Goal: Transaction & Acquisition: Purchase product/service

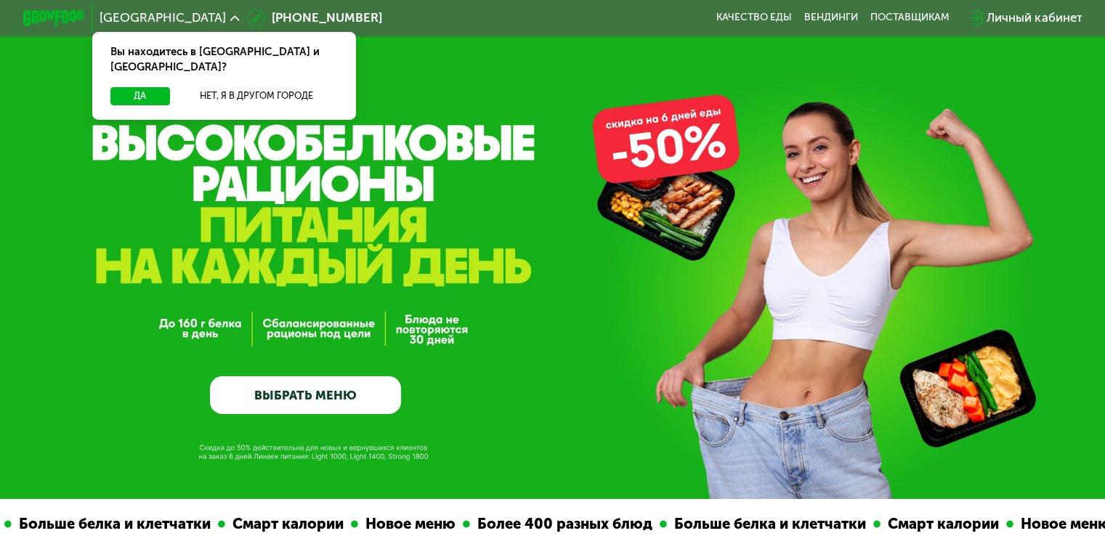
click at [796, 102] on div "GrowFood — доставка правильного питания ВЫБРАТЬ МЕНЮ" at bounding box center [552, 249] width 1105 height 499
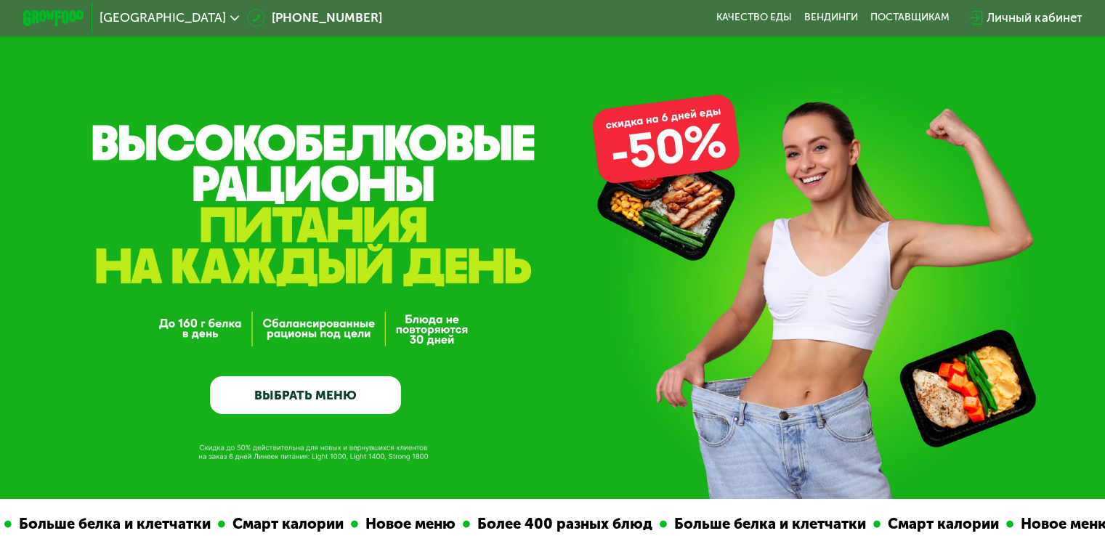
click at [119, 17] on span "[GEOGRAPHIC_DATA]" at bounding box center [163, 18] width 126 height 12
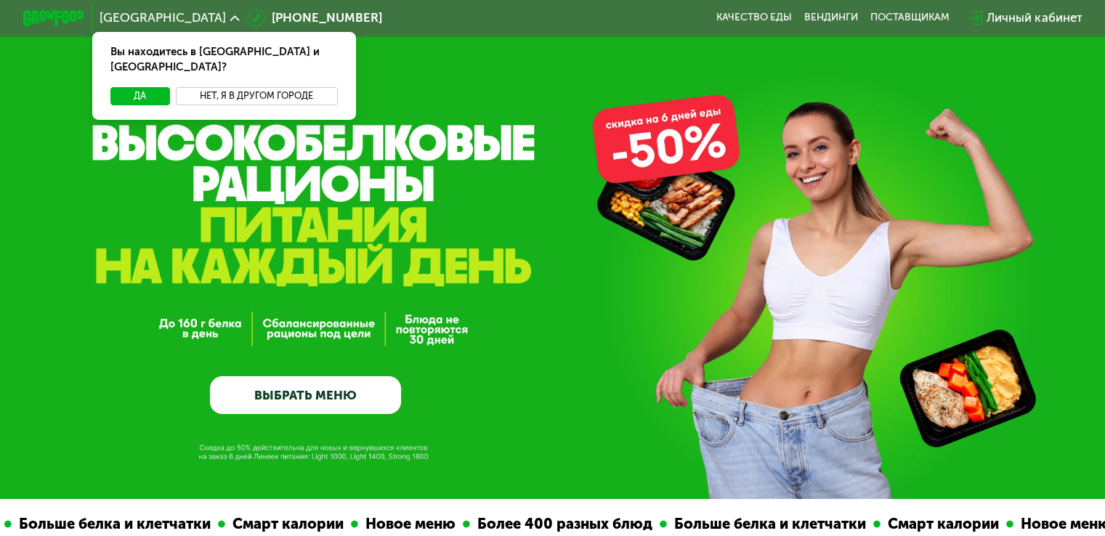
click at [231, 90] on button "Нет, я в другом городе" at bounding box center [257, 96] width 162 height 18
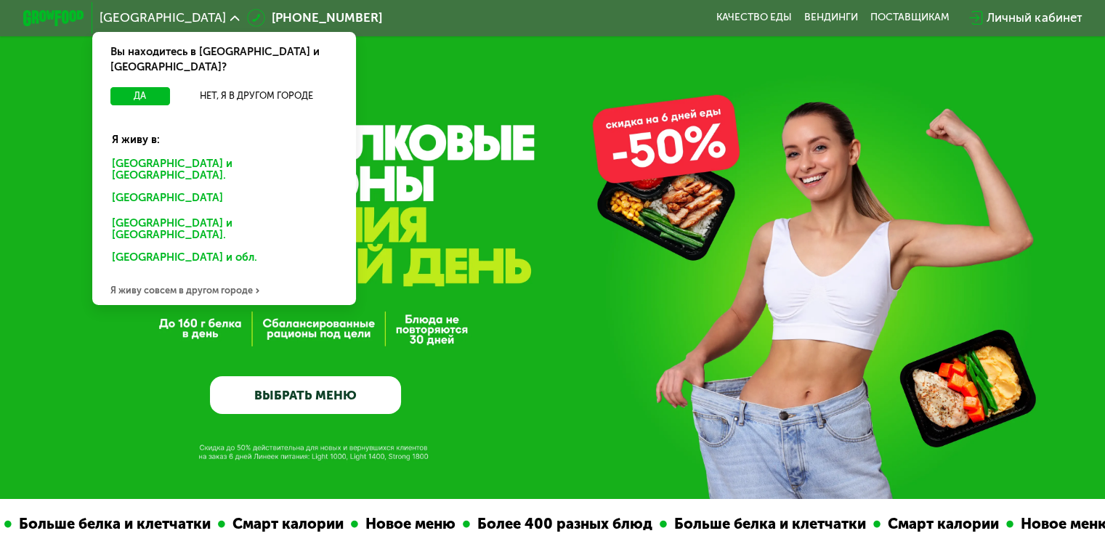
click at [222, 275] on div "Я живу совсем в другом городе" at bounding box center [224, 290] width 264 height 31
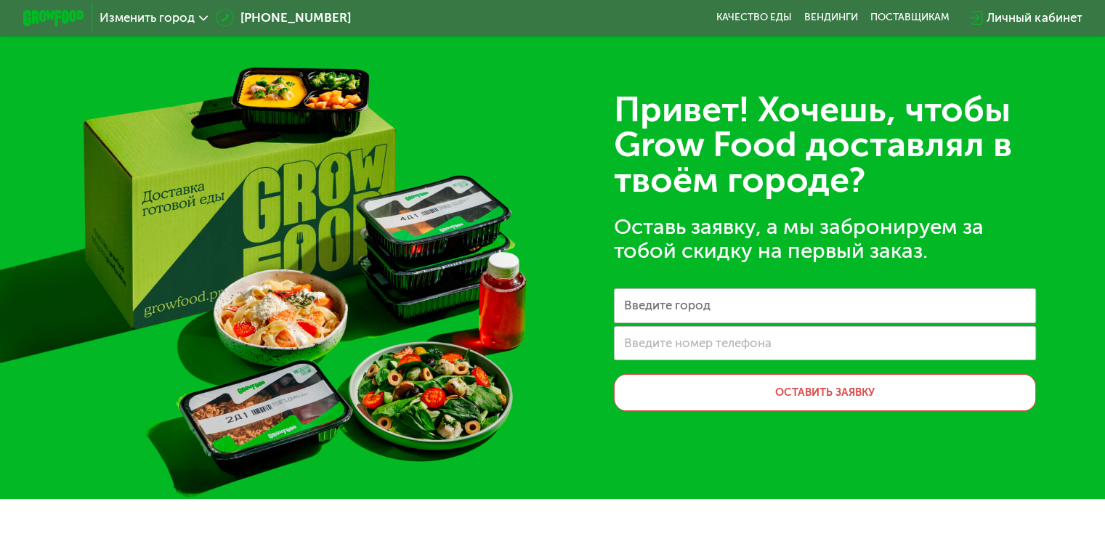
click at [678, 310] on label "Введите город" at bounding box center [667, 306] width 86 height 9
click at [678, 313] on input "Введите город" at bounding box center [825, 305] width 422 height 35
type input "****"
